Goal: Task Accomplishment & Management: Use online tool/utility

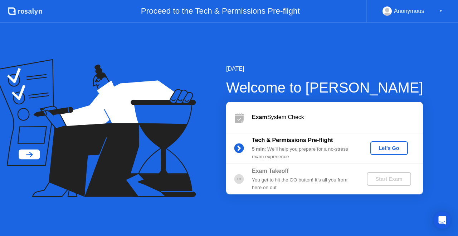
click at [391, 147] on div "Let's Go" at bounding box center [389, 148] width 32 height 6
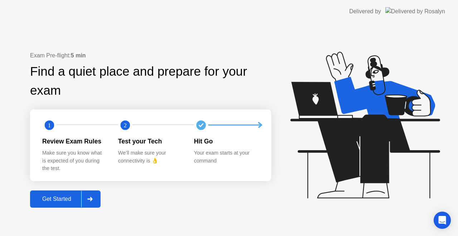
click at [74, 198] on div "Get Started" at bounding box center [56, 198] width 49 height 6
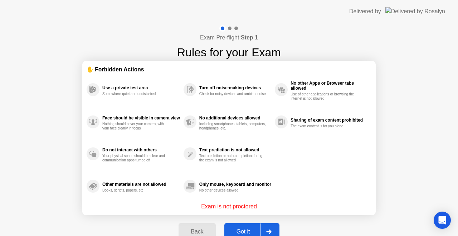
click at [187, 121] on rect at bounding box center [189, 122] width 5 height 6
click at [233, 226] on button "Got it" at bounding box center [251, 231] width 55 height 17
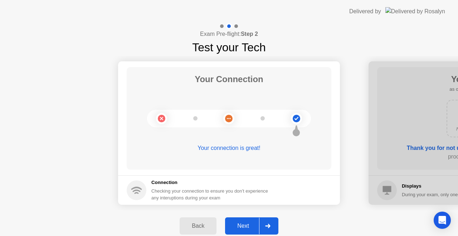
click at [233, 226] on div "Next" at bounding box center [243, 225] width 32 height 6
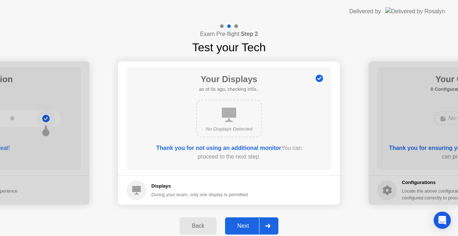
click at [233, 226] on div "Next" at bounding box center [243, 225] width 32 height 6
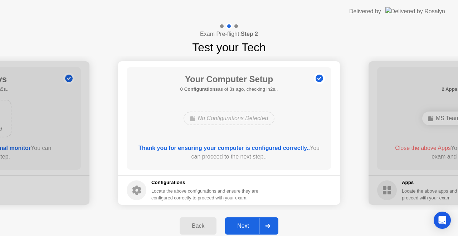
click at [233, 226] on div "Next" at bounding box center [243, 225] width 32 height 6
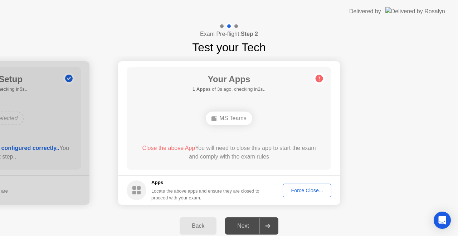
click at [282, 123] on div "MS Teams" at bounding box center [229, 117] width 164 height 19
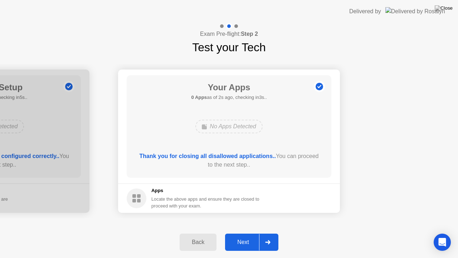
click at [260, 235] on div at bounding box center [267, 242] width 17 height 16
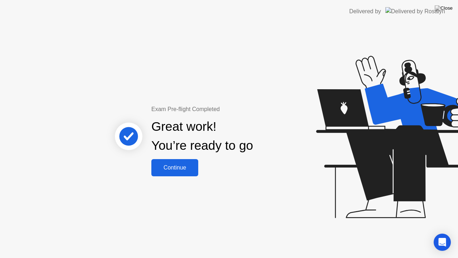
click at [163, 164] on div "Continue" at bounding box center [175, 167] width 43 height 6
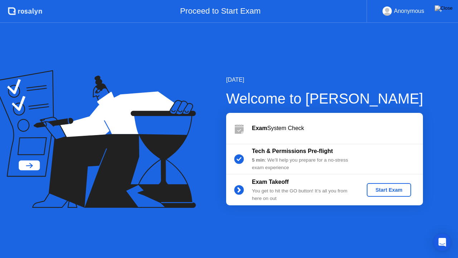
click at [372, 188] on div "Start Exam" at bounding box center [389, 190] width 38 height 6
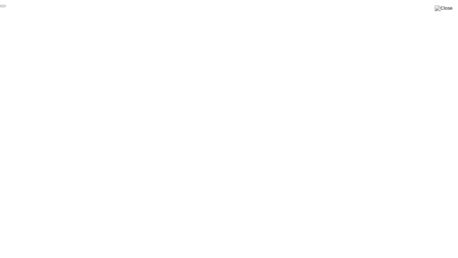
click at [6, 7] on button "End Proctoring Session" at bounding box center [3, 6] width 6 height 2
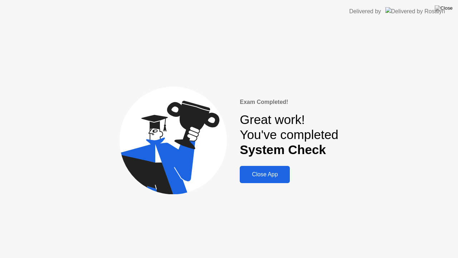
click at [267, 171] on div "Close App" at bounding box center [265, 174] width 46 height 6
